Goal: Task Accomplishment & Management: Use online tool/utility

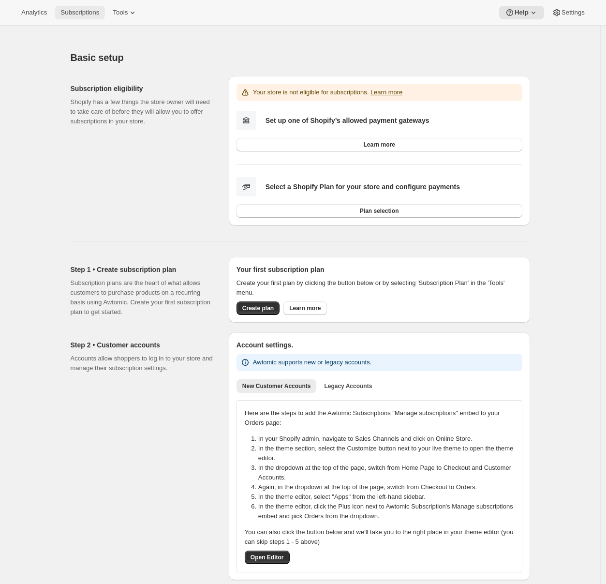
click at [81, 10] on span "Subscriptions" at bounding box center [79, 13] width 39 height 8
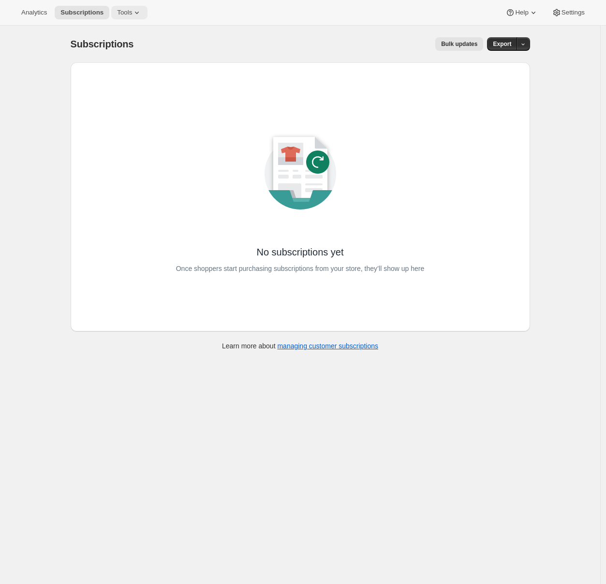
click at [140, 9] on icon at bounding box center [137, 13] width 10 height 10
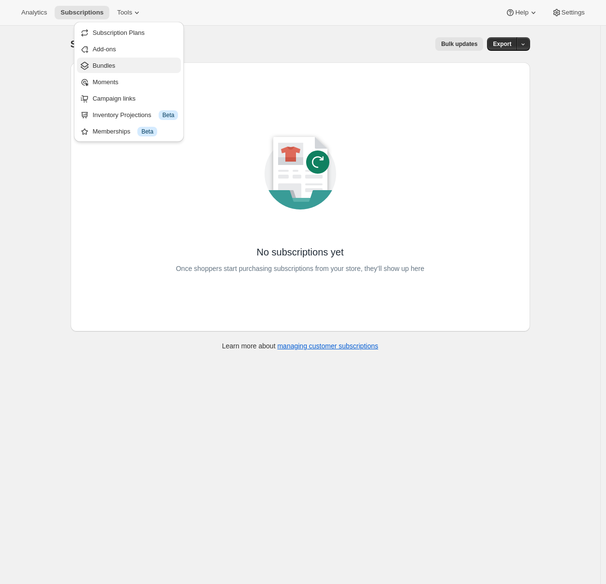
click at [116, 62] on span "Bundles" at bounding box center [135, 66] width 86 height 10
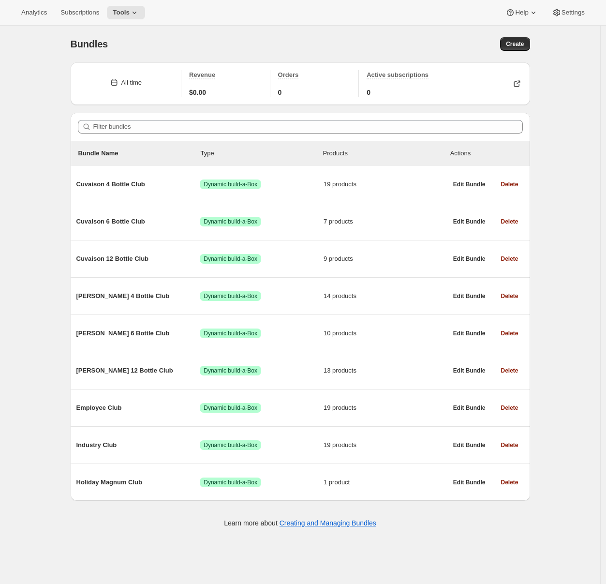
click at [49, 173] on div "Bundles. This page is ready Bundles Create All time Revenue $0.00 Orders 0 Acti…" at bounding box center [300, 318] width 600 height 584
